Goal: Task Accomplishment & Management: Use online tool/utility

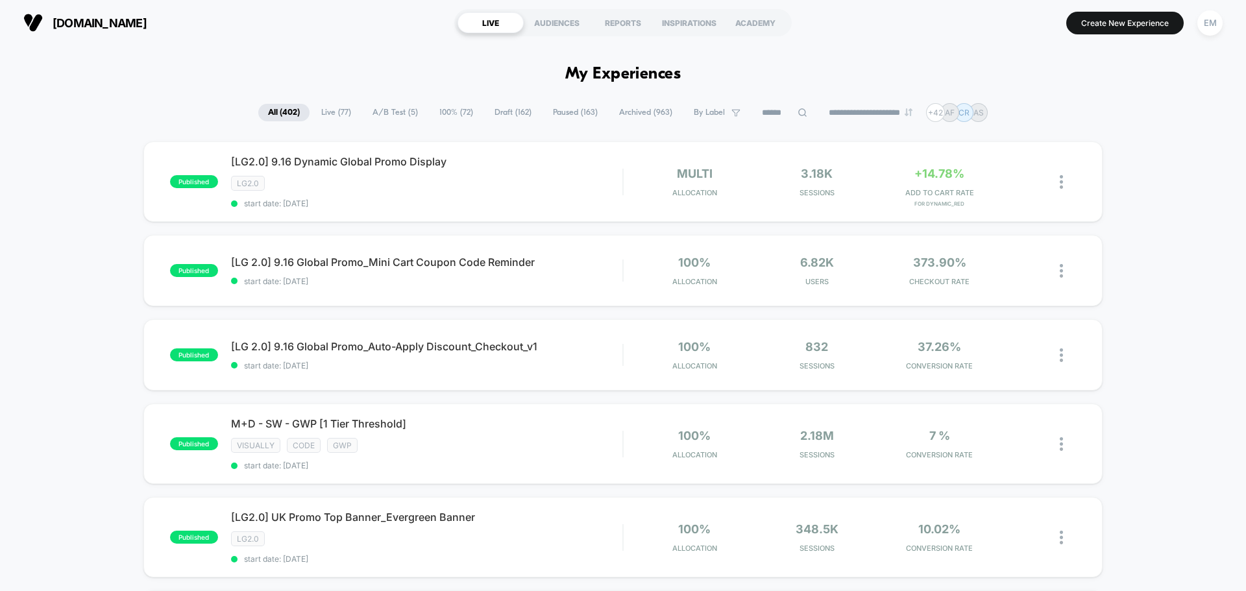
click at [334, 118] on span "Live ( 77 )" at bounding box center [335, 113] width 49 height 18
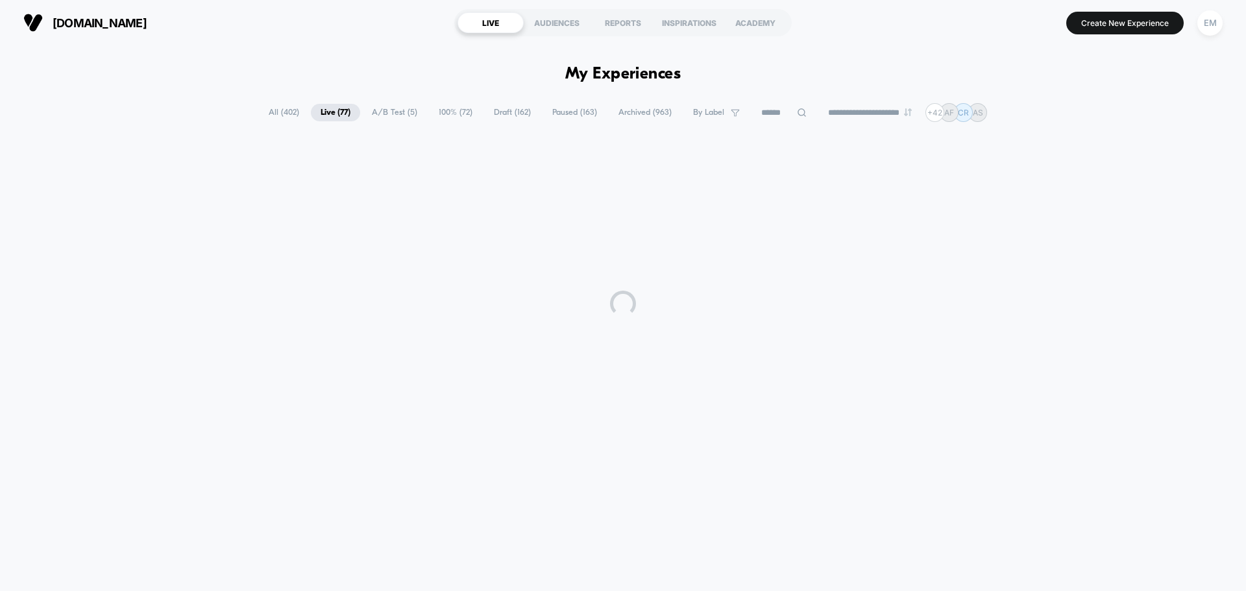
click at [797, 109] on icon at bounding box center [802, 113] width 10 height 10
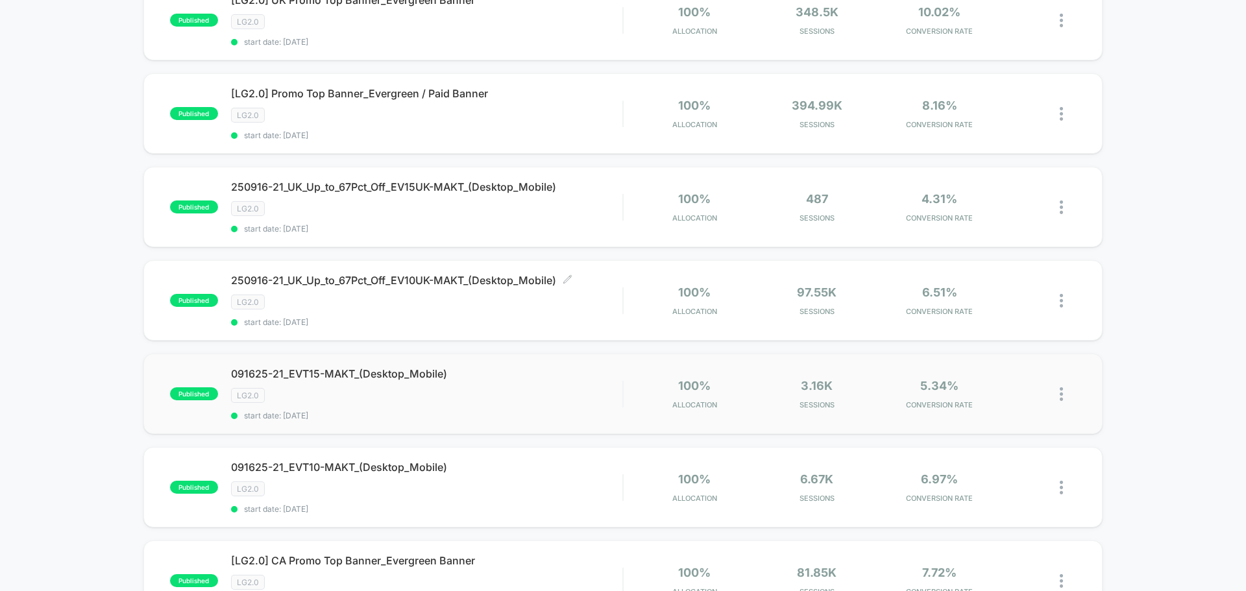
scroll to position [260, 0]
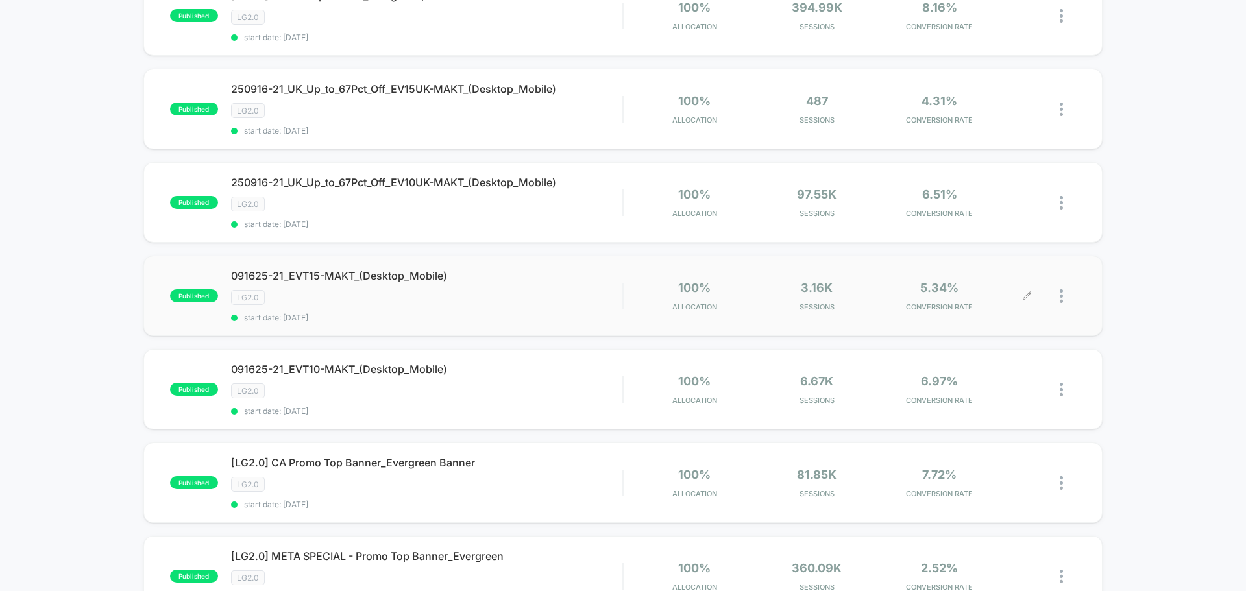
type input "*****"
click at [1068, 291] on div at bounding box center [1067, 296] width 16 height 30
click at [976, 215] on div "Edit" at bounding box center [994, 221] width 117 height 29
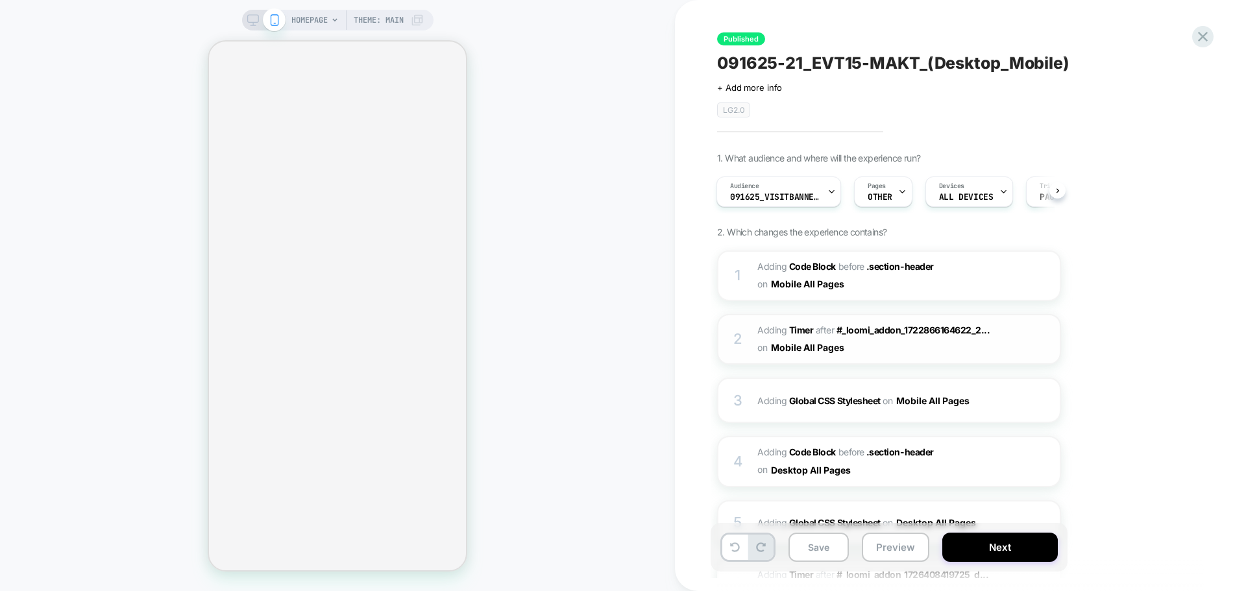
scroll to position [174, 0]
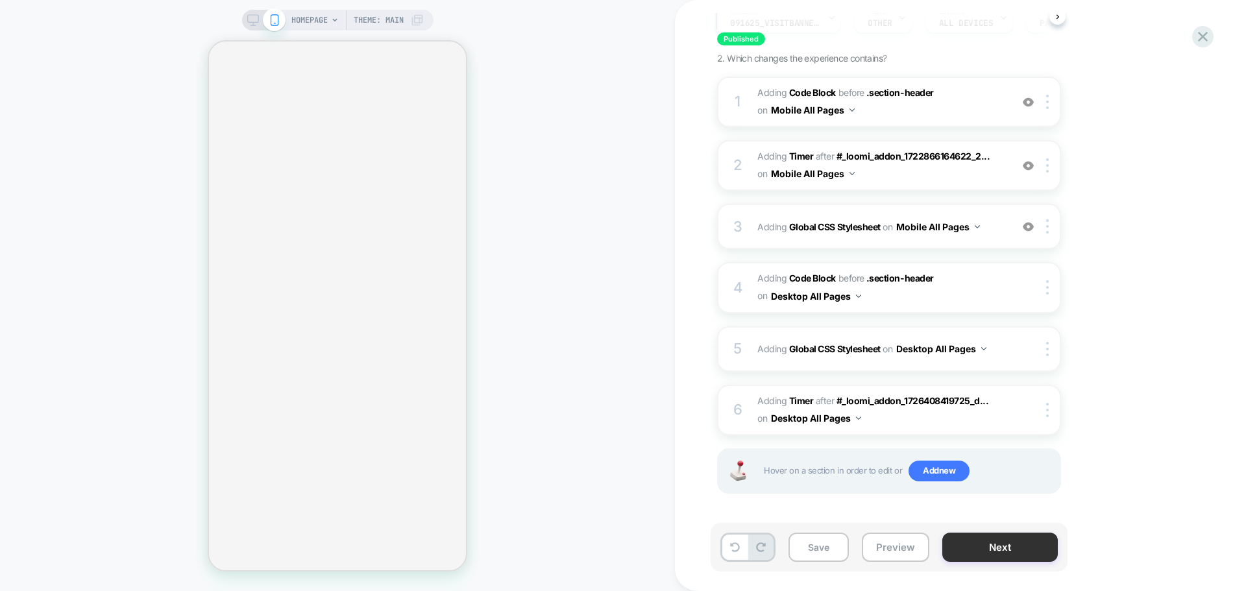
click at [962, 550] on button "Next" at bounding box center [999, 547] width 115 height 29
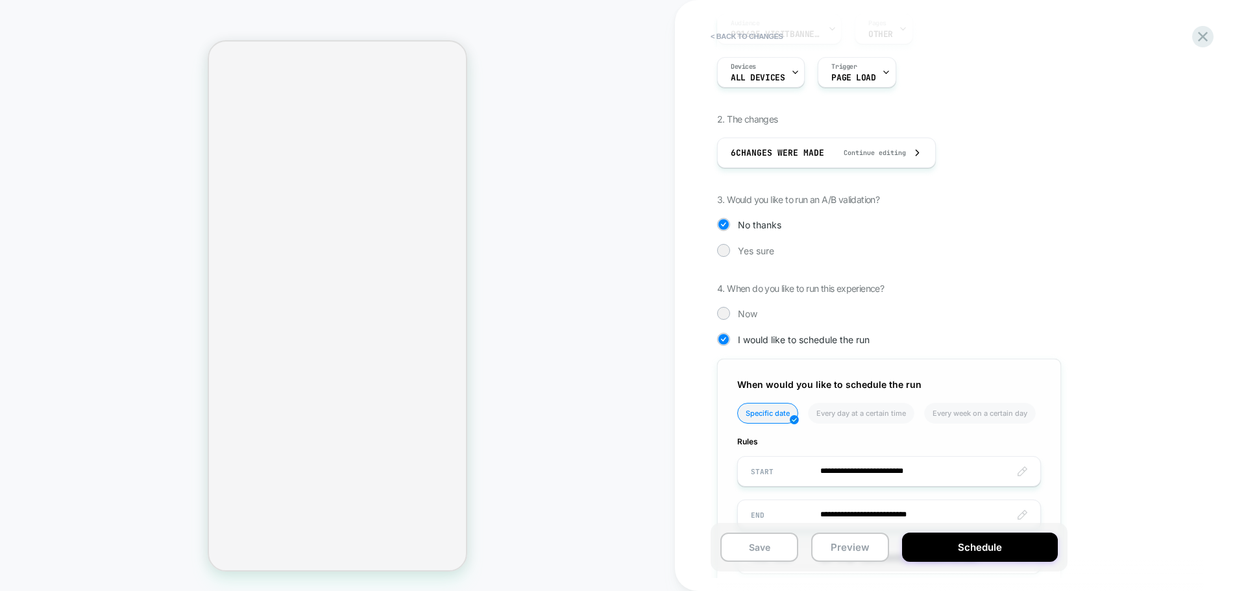
scroll to position [276, 0]
